Goal: Task Accomplishment & Management: Manage account settings

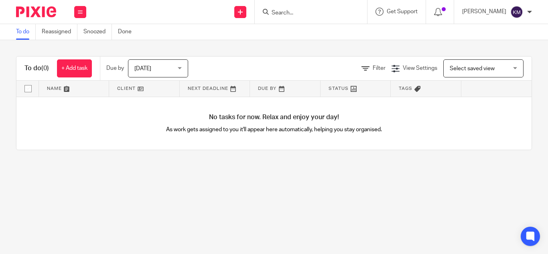
click at [516, 12] on img at bounding box center [516, 12] width 13 height 13
click at [503, 28] on li "My profile" at bounding box center [501, 32] width 53 height 12
click at [493, 27] on li "My profile" at bounding box center [501, 32] width 53 height 12
click at [488, 32] on span "My profile" at bounding box center [498, 32] width 25 height 6
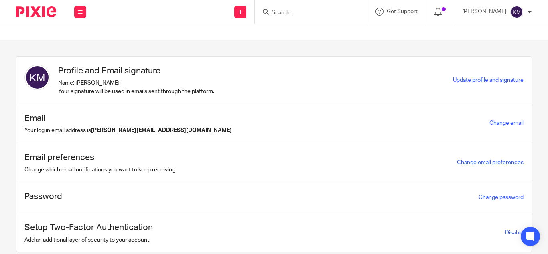
scroll to position [26, 0]
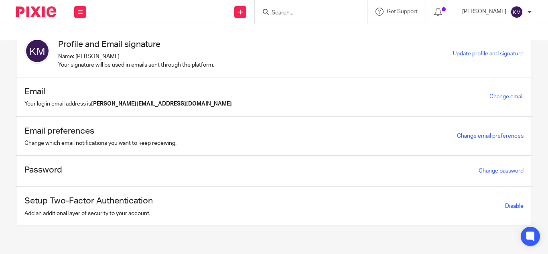
drag, startPoint x: 469, startPoint y: 60, endPoint x: 469, endPoint y: 56, distance: 4.4
click at [469, 56] on div "Profile and Email signature Name: Kavipriya Murugesan Your signature will be us…" at bounding box center [273, 53] width 515 height 47
click at [469, 56] on span "Update profile and signature" at bounding box center [488, 54] width 71 height 6
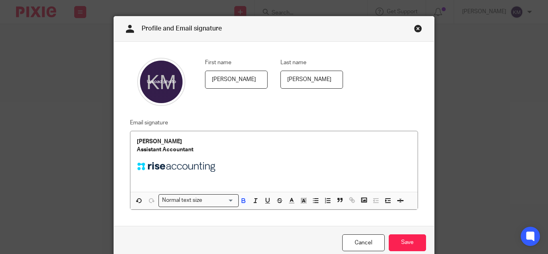
scroll to position [20, 0]
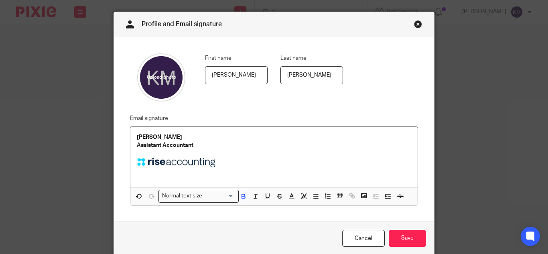
click at [409, 25] on div "Profile and Email signature" at bounding box center [274, 24] width 320 height 25
click at [415, 24] on link "Close this dialog window" at bounding box center [418, 25] width 8 height 11
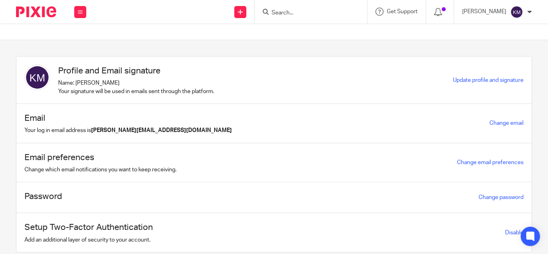
scroll to position [26, 0]
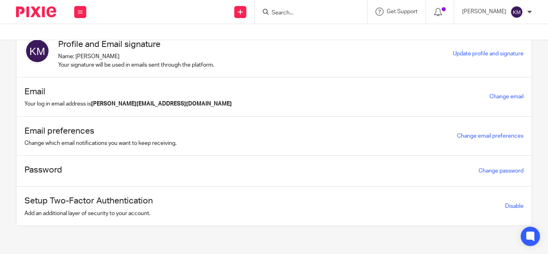
drag, startPoint x: 539, startPoint y: 13, endPoint x: 531, endPoint y: 12, distance: 7.7
click at [531, 12] on div "[PERSON_NAME] My profile Email integration Logout" at bounding box center [497, 12] width 86 height 24
click at [531, 12] on div at bounding box center [529, 12] width 5 height 5
click at [499, 44] on span "Email integration" at bounding box center [507, 44] width 42 height 6
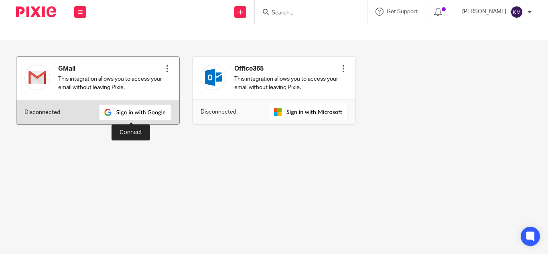
click at [128, 118] on img at bounding box center [135, 112] width 72 height 16
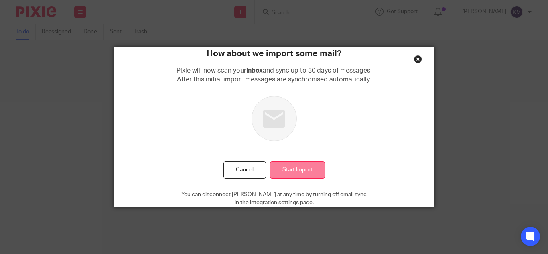
click at [300, 170] on input "Start Import" at bounding box center [297, 169] width 55 height 17
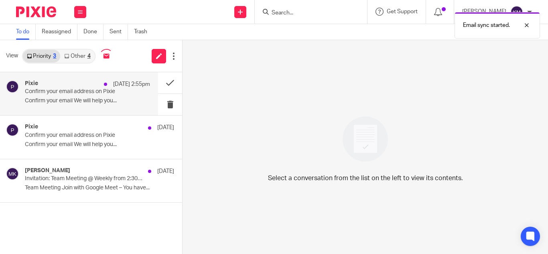
click at [98, 93] on p "Confirm your email address on Pixie" at bounding box center [75, 91] width 100 height 7
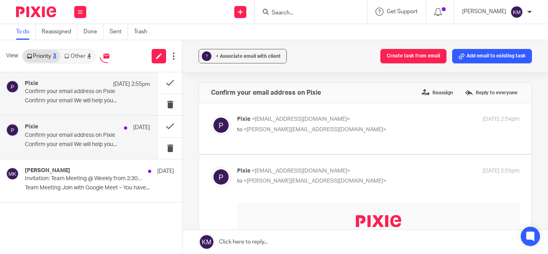
click at [113, 127] on div "Pixie [DATE]" at bounding box center [87, 128] width 125 height 8
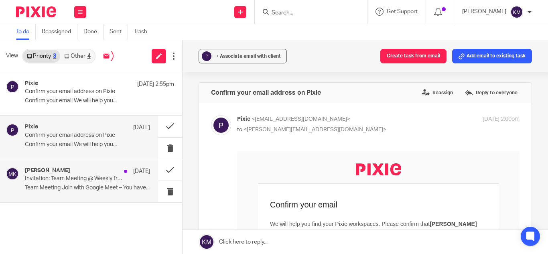
click at [97, 179] on p "Invitation: Team Meeting @ Weekly from 2:30pm to 3pm [DATE], [DATE], [DATE] (GM…" at bounding box center [75, 178] width 100 height 7
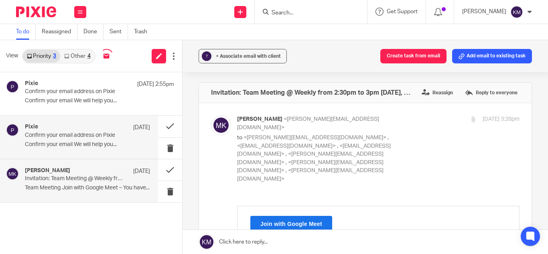
click at [89, 116] on div "Pixie [DATE] Confirm your email address on Pixie Confirm your email We will hel…" at bounding box center [79, 137] width 158 height 43
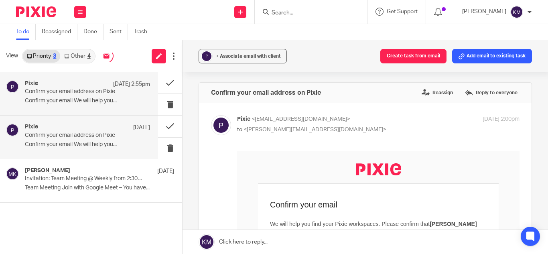
click at [128, 87] on p "[DATE] 2:55pm" at bounding box center [131, 84] width 37 height 8
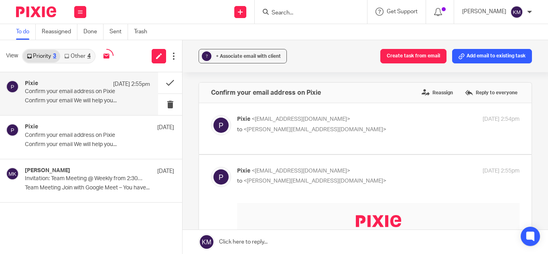
click at [89, 55] on div "4" at bounding box center [88, 56] width 3 height 6
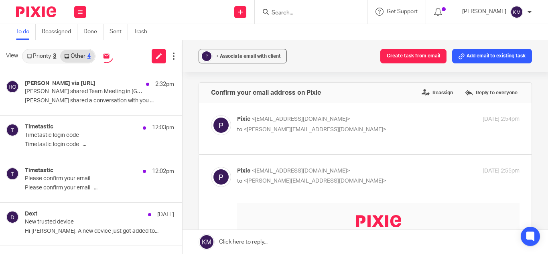
click at [291, 126] on p "to <[PERSON_NAME][EMAIL_ADDRESS][DOMAIN_NAME]>" at bounding box center [331, 130] width 188 height 8
checkbox input "true"
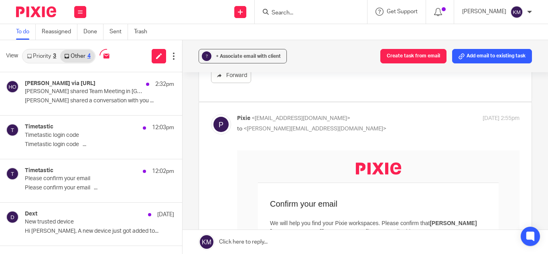
scroll to position [371, 0]
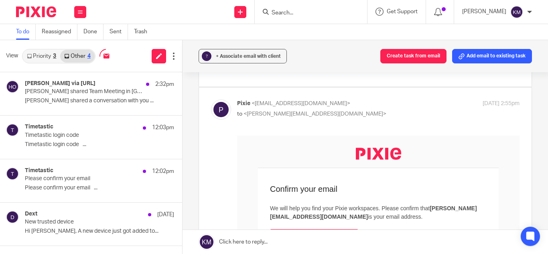
click at [53, 55] on div "3" at bounding box center [54, 56] width 3 height 6
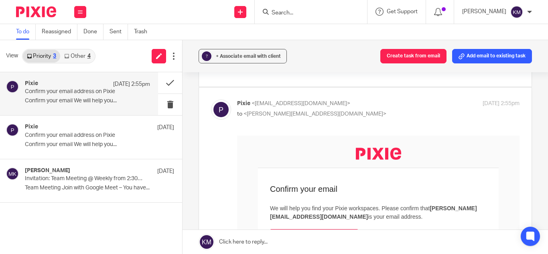
click at [81, 60] on link "Other 4" at bounding box center [77, 56] width 34 height 13
